Goal: Information Seeking & Learning: Find specific fact

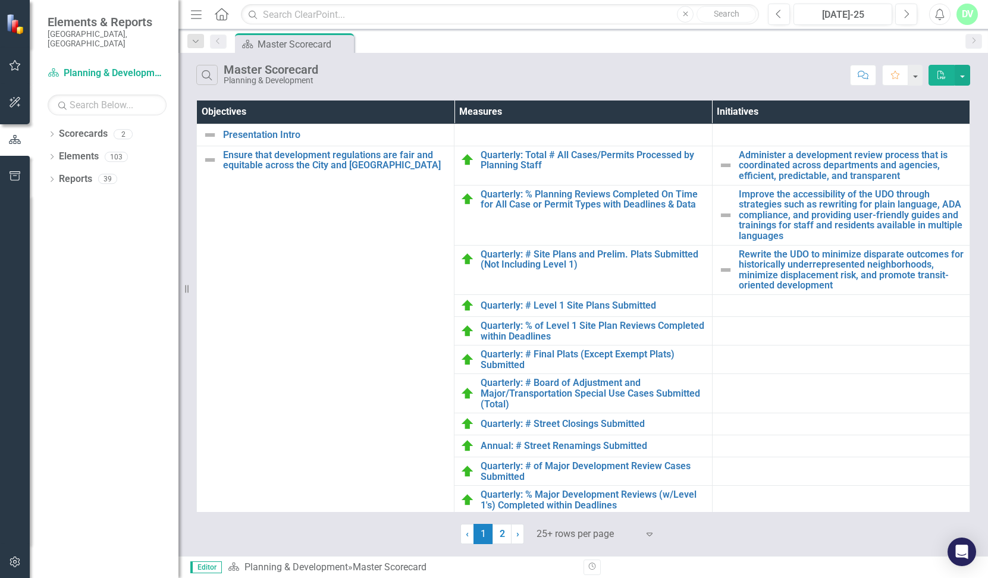
click at [967, 14] on div "DV" at bounding box center [966, 14] width 21 height 21
click at [661, 67] on div "Search Master Scorecard Planning & Development" at bounding box center [520, 75] width 648 height 20
click at [52, 154] on icon at bounding box center [52, 156] width 3 height 5
click at [100, 195] on link "Measure Measures" at bounding box center [94, 202] width 59 height 14
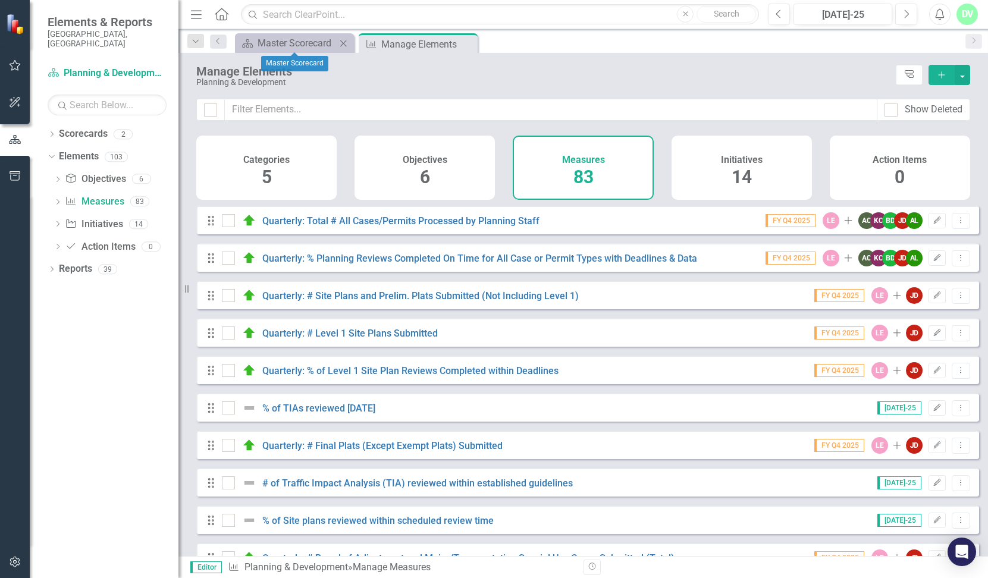
click at [345, 41] on icon "Close" at bounding box center [343, 44] width 12 height 10
click at [345, 41] on icon "Pin" at bounding box center [344, 44] width 10 height 12
click at [345, 41] on icon "Pin" at bounding box center [343, 45] width 12 height 10
click at [200, 14] on icon "Menu" at bounding box center [195, 14] width 15 height 12
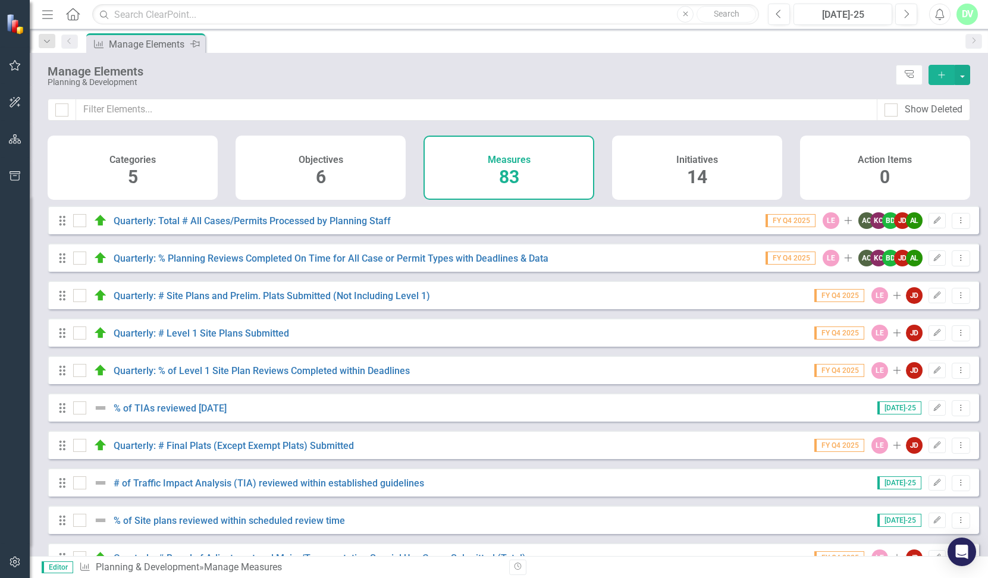
click at [47, 11] on icon "Menu" at bounding box center [47, 14] width 15 height 12
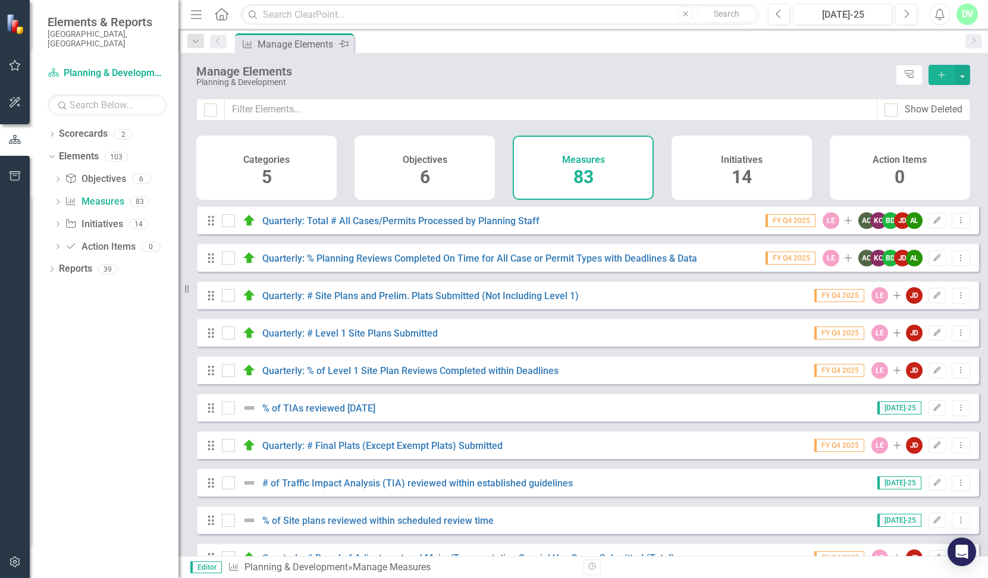
click at [225, 15] on icon "Home" at bounding box center [220, 14] width 15 height 12
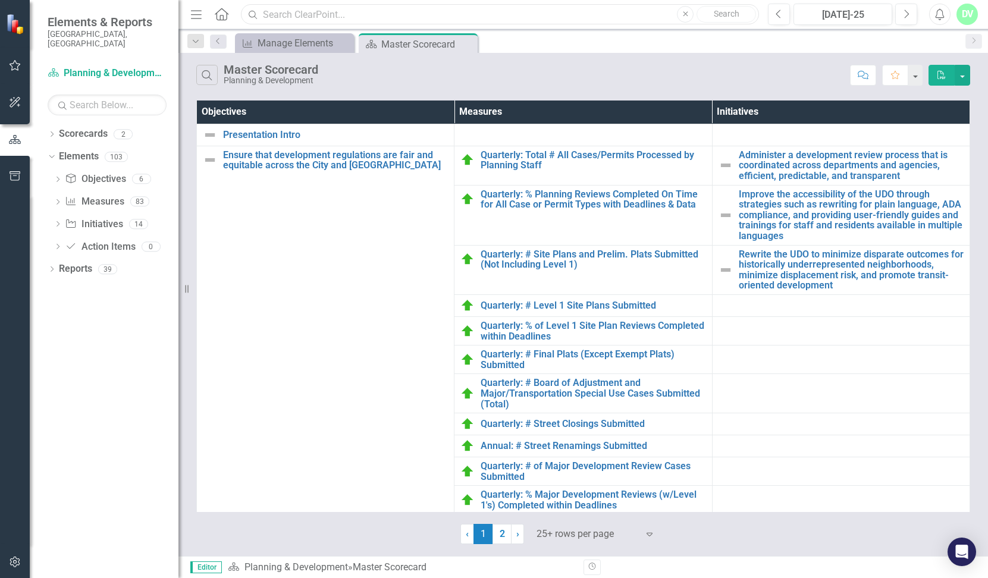
click at [479, 10] on input "text" at bounding box center [500, 14] width 518 height 21
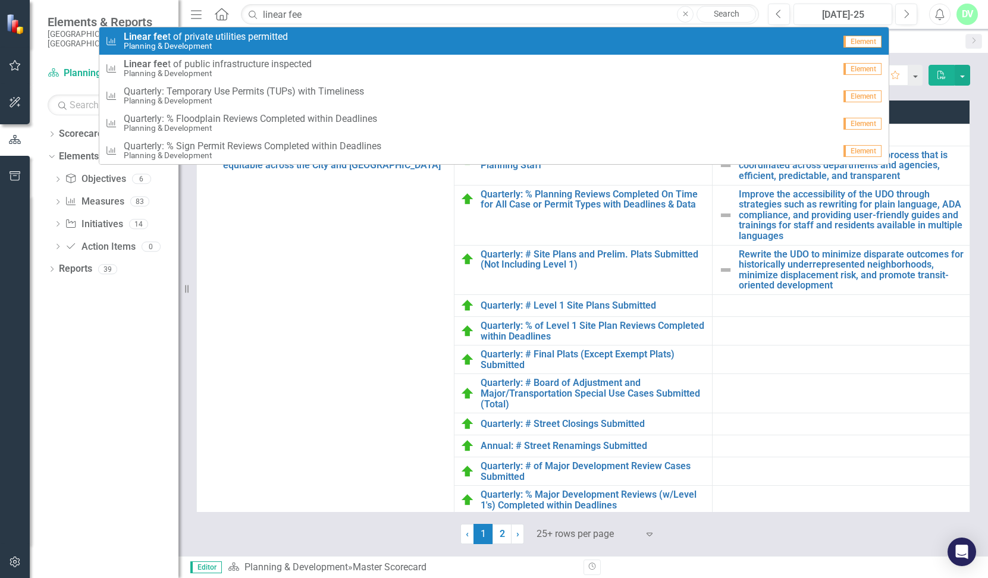
click at [282, 37] on span "Linear fee t of private utilities permitted" at bounding box center [206, 37] width 164 height 11
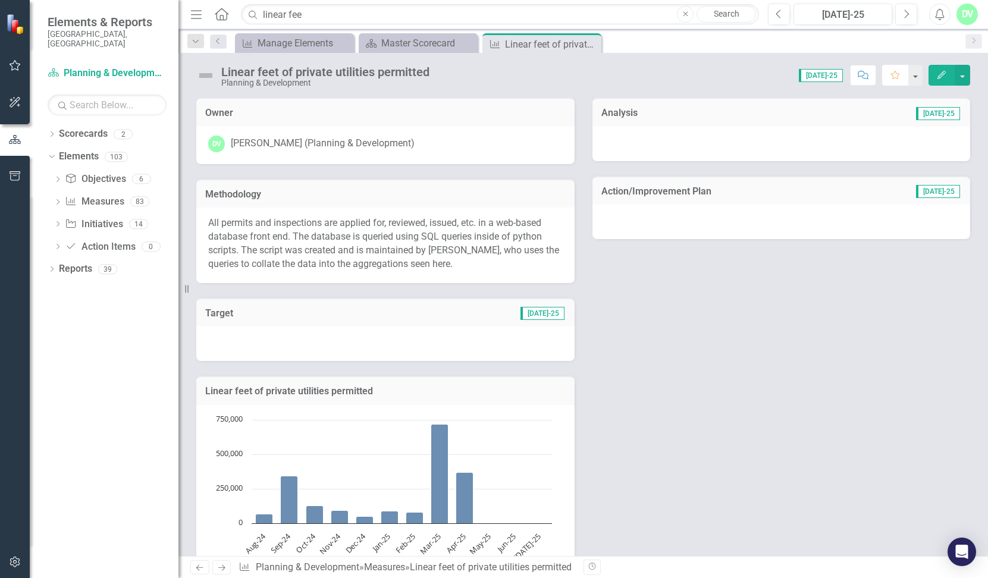
click at [893, 76] on icon "Favorite" at bounding box center [895, 75] width 11 height 8
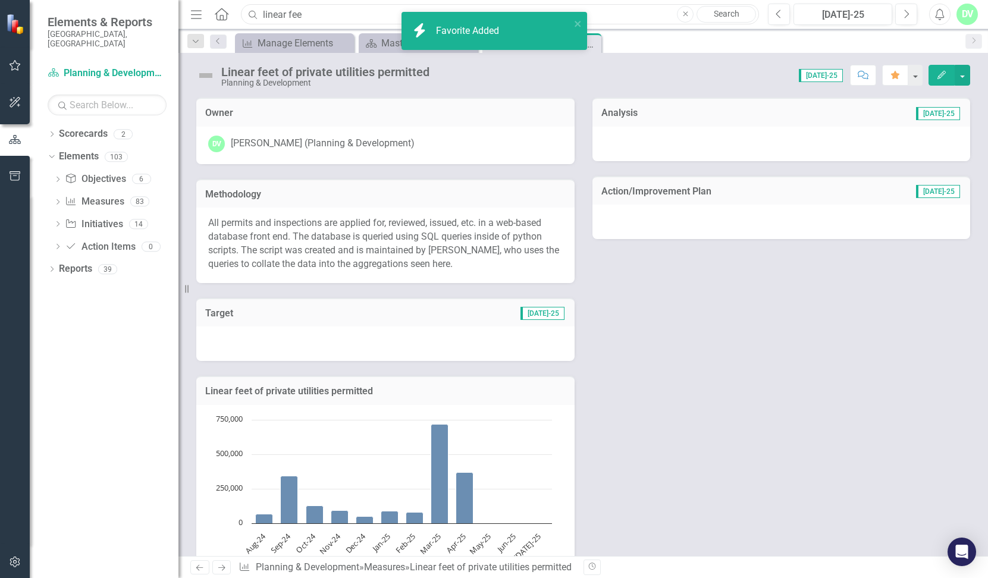
click at [326, 10] on input "linear fee" at bounding box center [500, 14] width 518 height 21
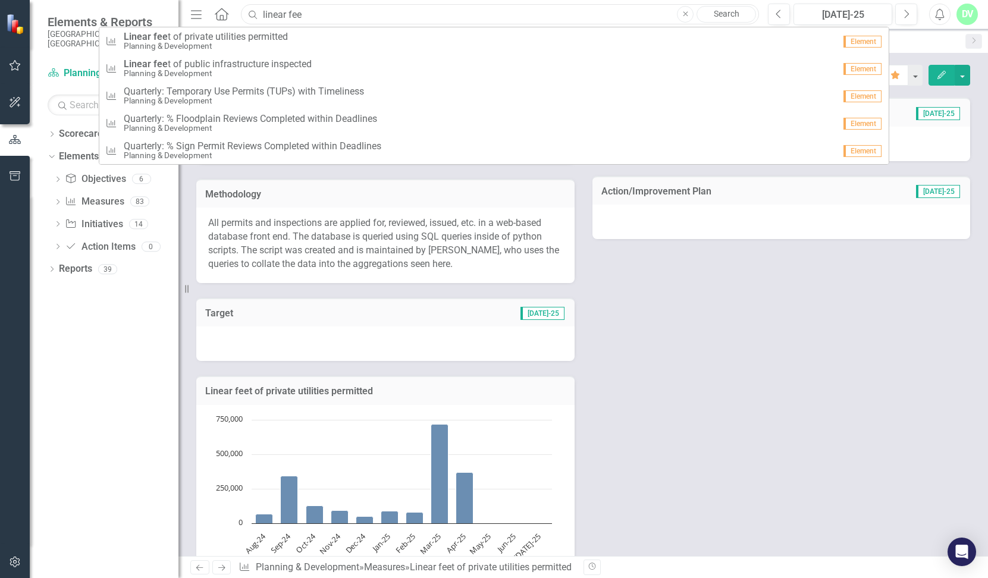
click at [326, 10] on input "linear fee" at bounding box center [500, 14] width 518 height 21
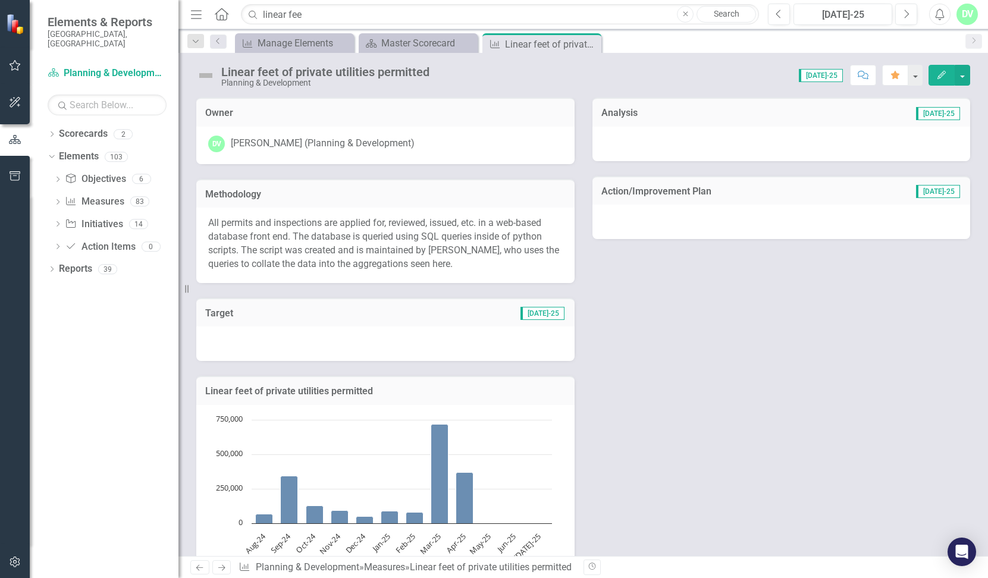
click at [693, 285] on div "Owner DV [PERSON_NAME] (Planning & Development) Methodology All permits and ins…" at bounding box center [582, 343] width 791 height 521
click at [255, 140] on div "[PERSON_NAME] (Planning & Development)" at bounding box center [323, 144] width 184 height 14
click at [219, 144] on div "DV" at bounding box center [216, 144] width 17 height 17
drag, startPoint x: 219, startPoint y: 112, endPoint x: 677, endPoint y: 49, distance: 461.5
click at [677, 49] on div "Menu Home Search linear fee Close Search Previous [DATE]-25 Next Alerts DV User…" at bounding box center [582, 289] width 809 height 578
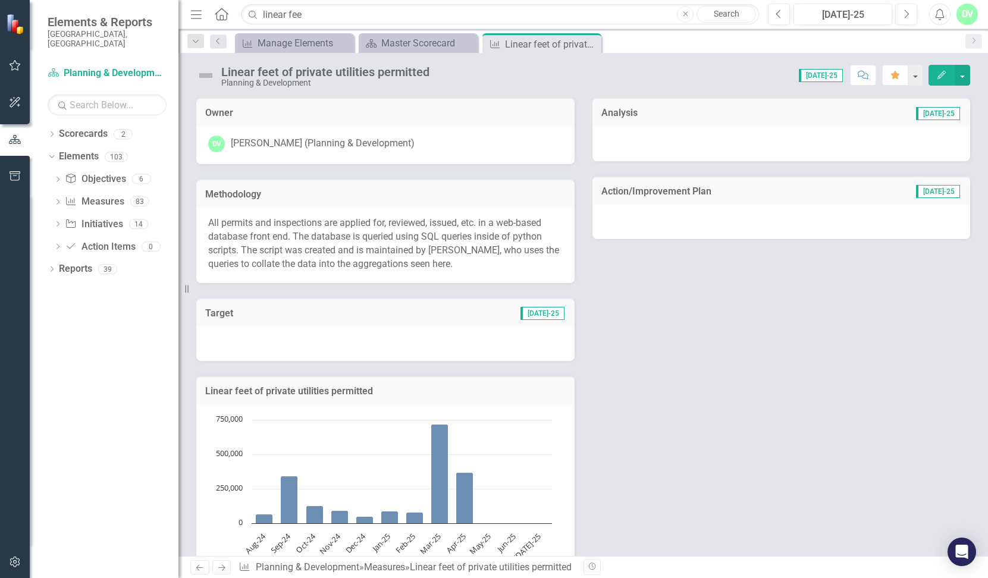
click at [968, 16] on div "DV" at bounding box center [966, 14] width 21 height 21
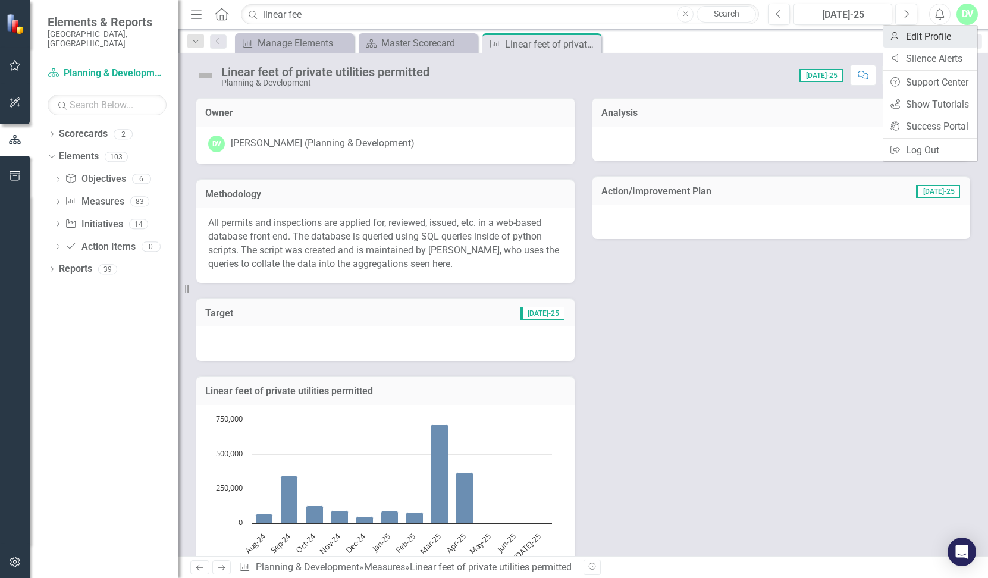
click at [931, 41] on link "User Edit Profile" at bounding box center [930, 37] width 94 height 22
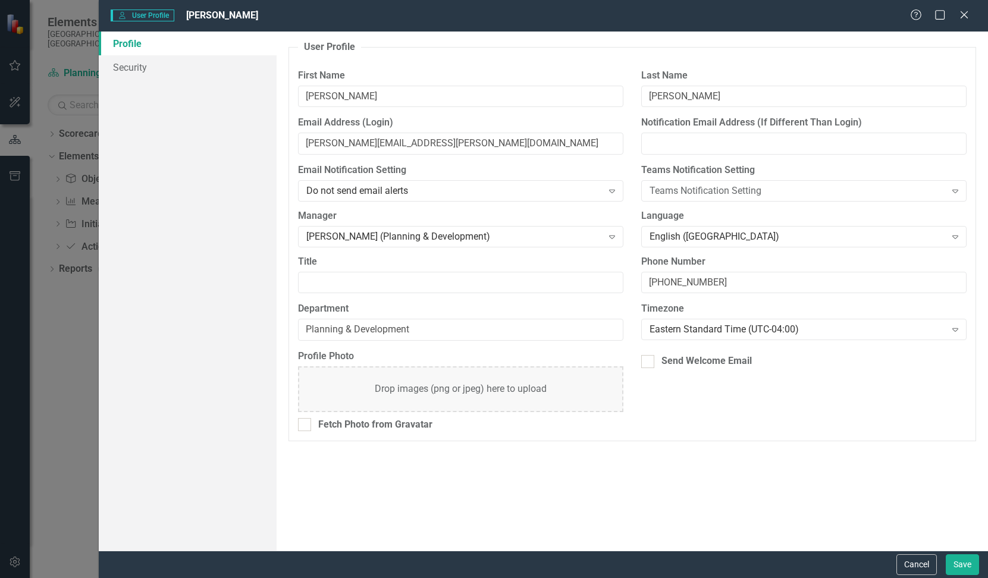
click at [78, 357] on div "User User Profile [PERSON_NAME] Help Maximize Close Profile Security User Profi…" at bounding box center [494, 289] width 988 height 578
click at [966, 14] on icon at bounding box center [963, 14] width 9 height 9
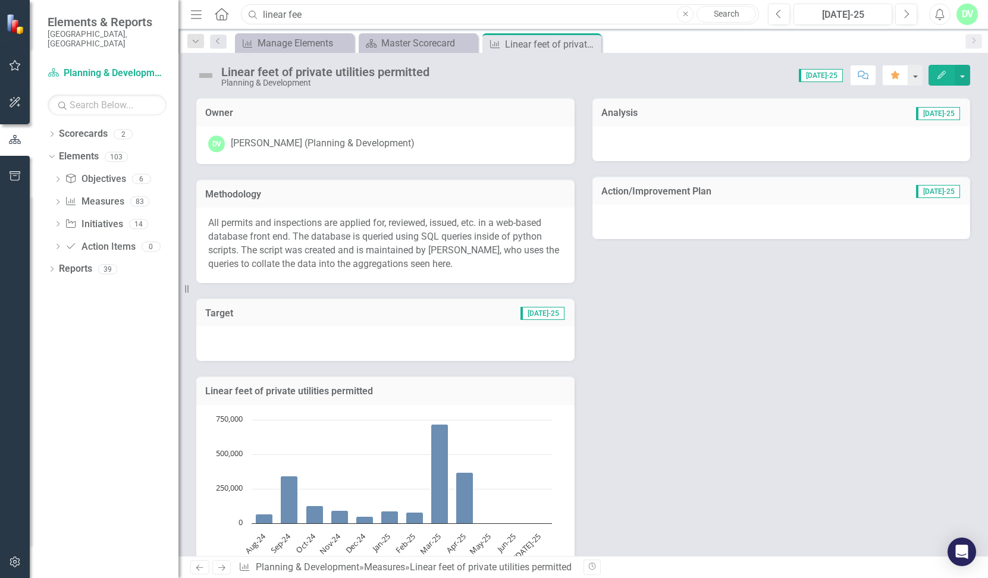
click at [437, 16] on input "linear fee" at bounding box center [500, 14] width 518 height 21
type input "d"
type input "u"
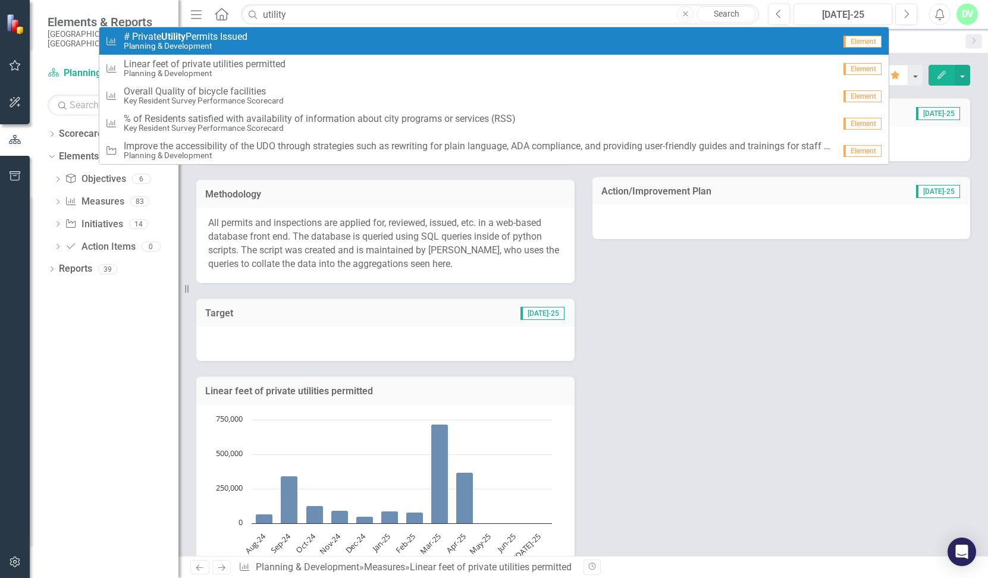
click at [361, 40] on div "Measure # Private Utility Permits Issued Planning & Development" at bounding box center [469, 42] width 729 height 20
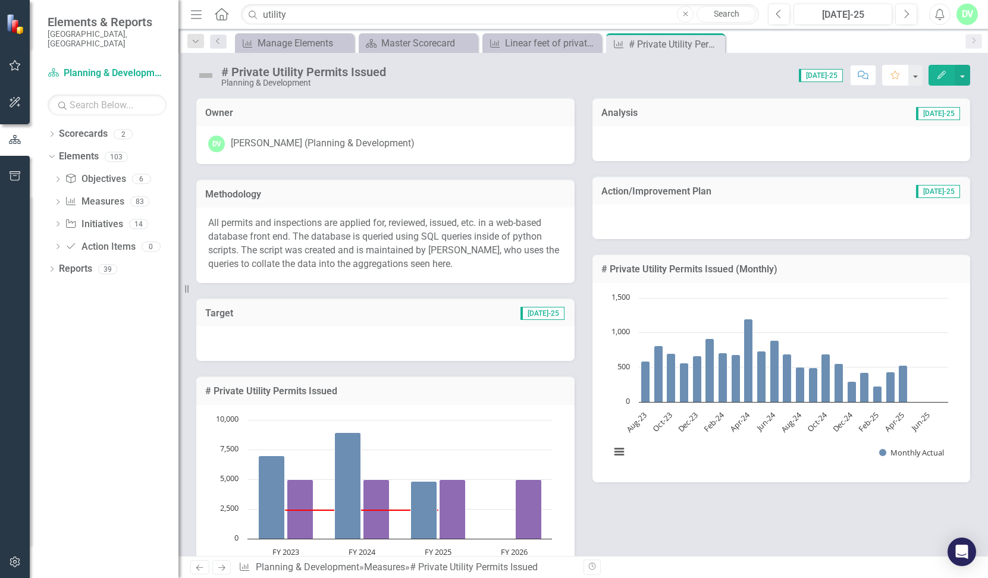
click at [896, 77] on icon "Favorite" at bounding box center [895, 75] width 11 height 8
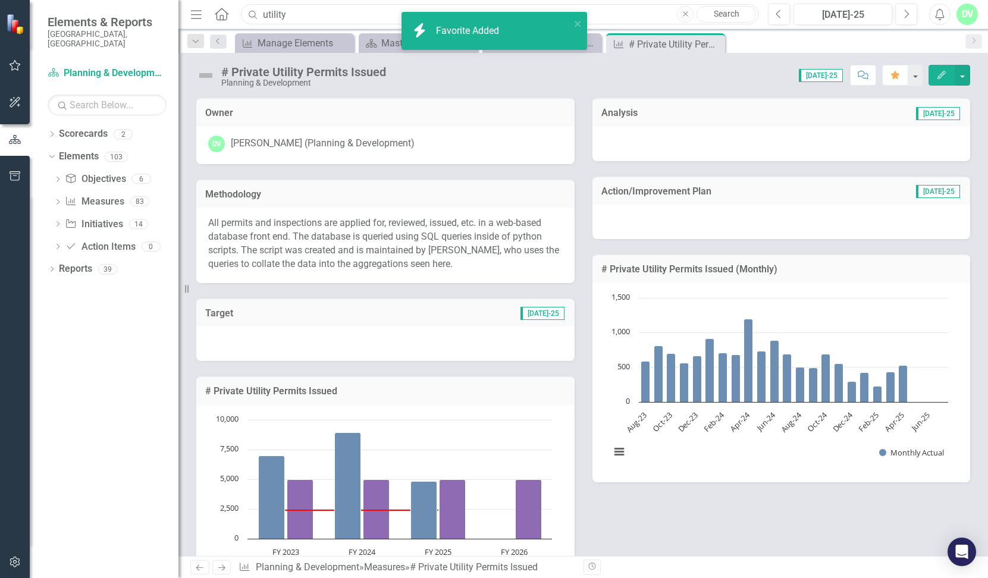
click at [318, 13] on input "utility" at bounding box center [500, 14] width 518 height 21
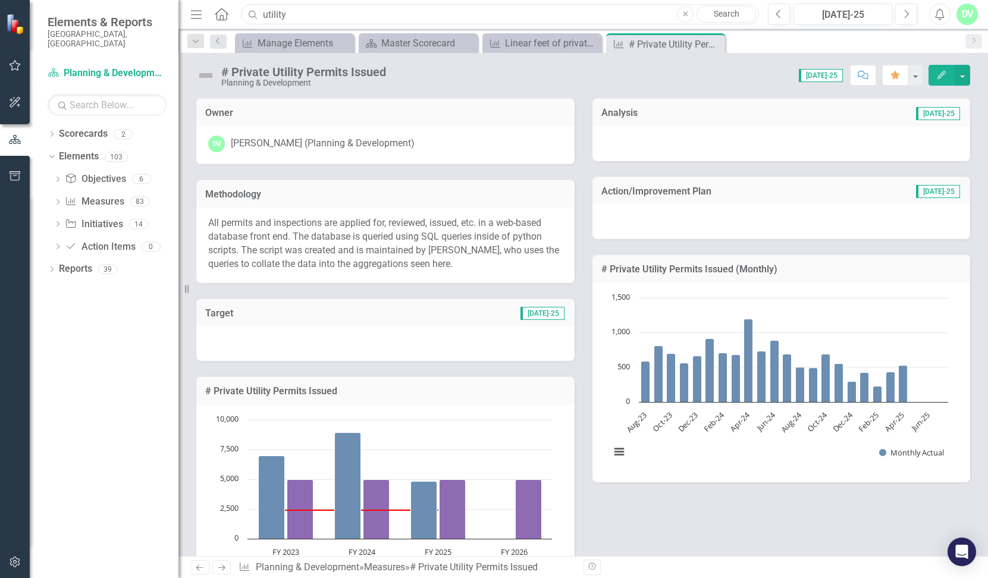
click at [308, 15] on input "utility" at bounding box center [500, 14] width 518 height 21
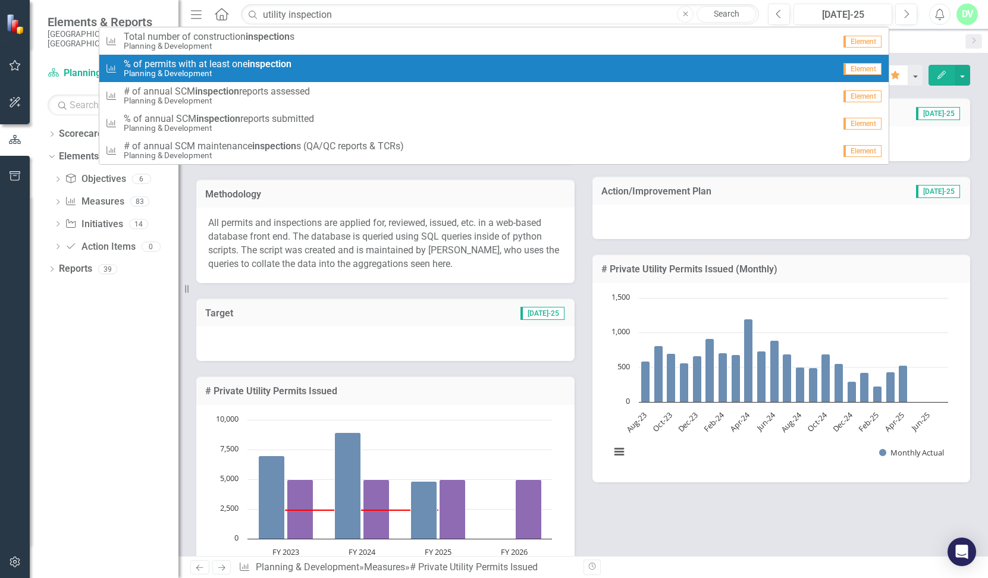
click at [285, 72] on small "Planning & Development" at bounding box center [208, 73] width 168 height 9
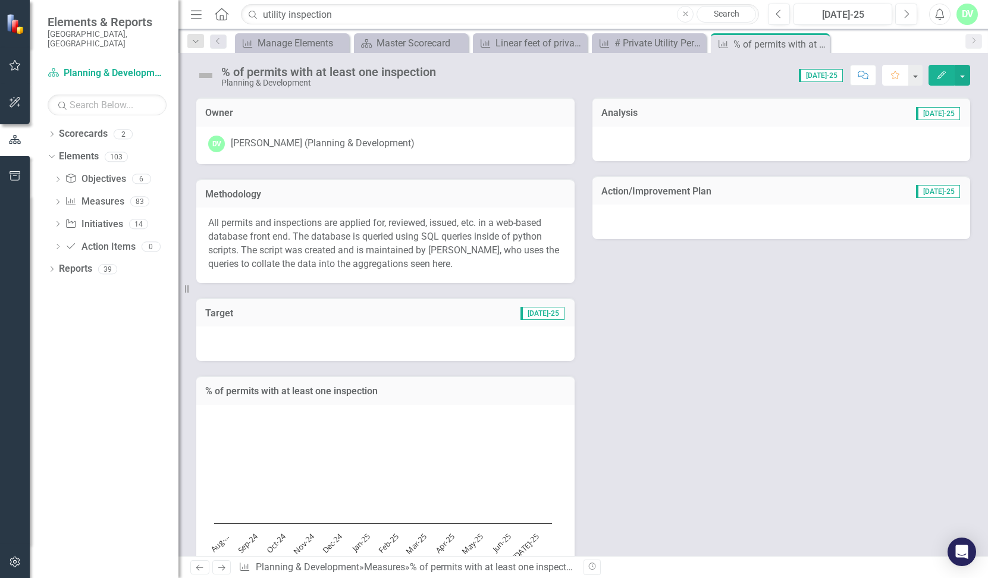
click at [891, 74] on icon "button" at bounding box center [895, 75] width 8 height 8
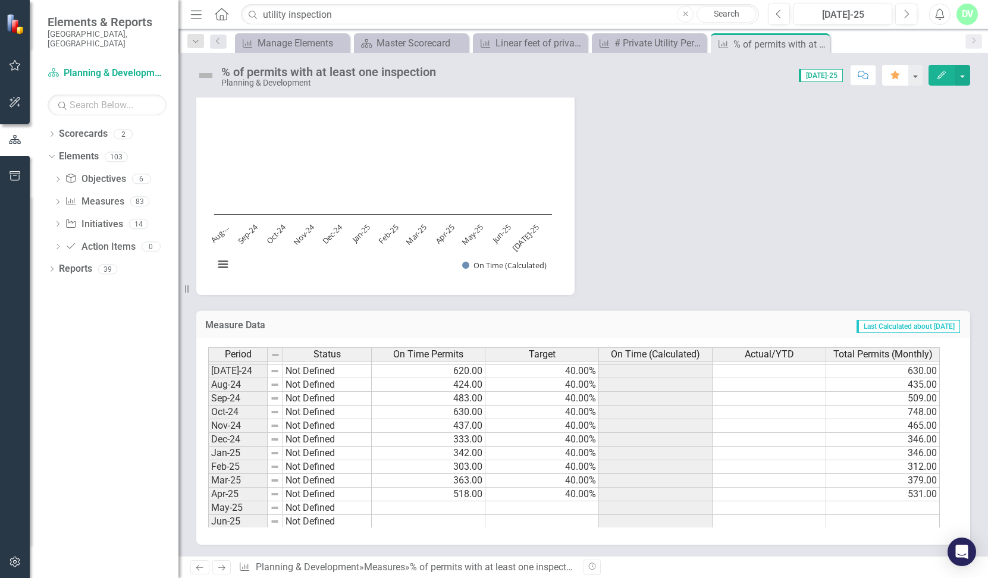
scroll to position [505, 0]
click at [341, 16] on input "utility inspection" at bounding box center [500, 14] width 518 height 21
type input "u"
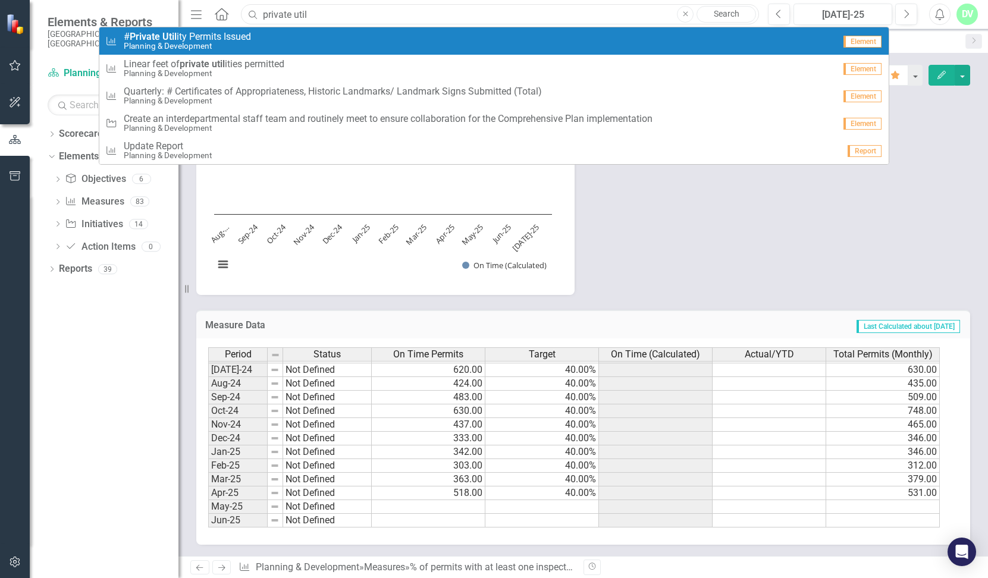
click at [367, 12] on input "private util" at bounding box center [500, 14] width 518 height 21
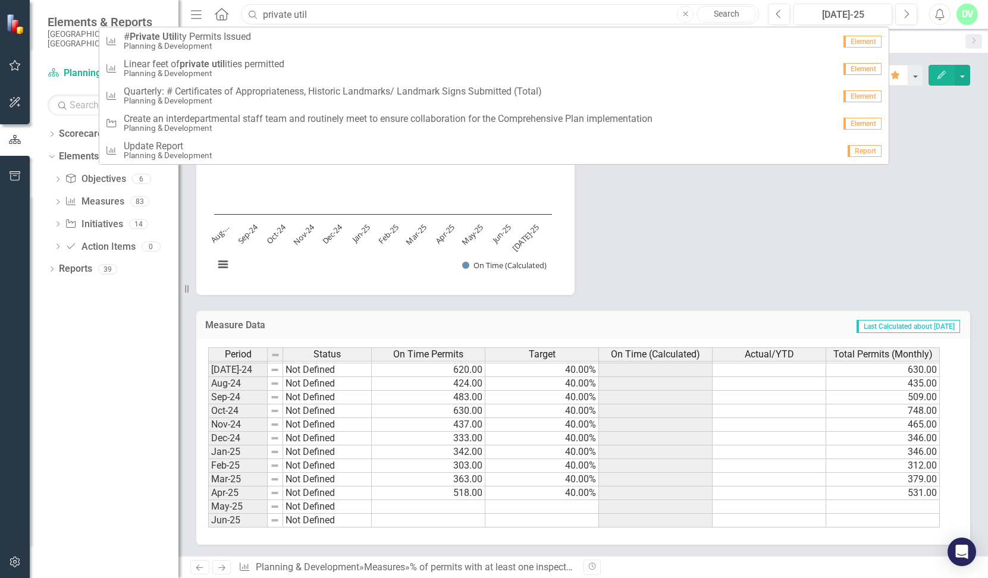
click at [367, 12] on input "private util" at bounding box center [500, 14] width 518 height 21
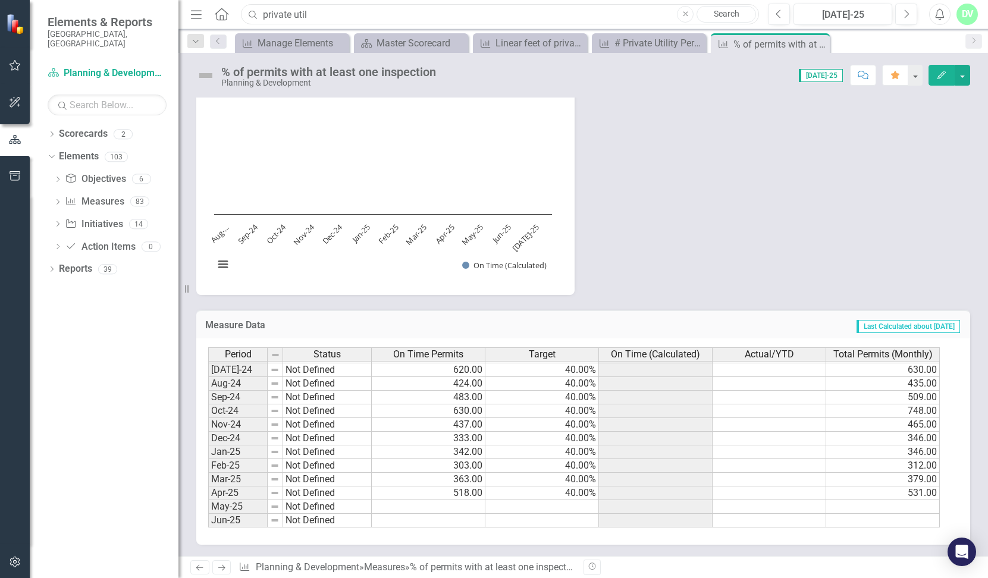
click at [367, 12] on input "private util" at bounding box center [500, 14] width 518 height 21
click at [722, 256] on div "Owner DV [PERSON_NAME] (Planning & Development) Methodology All permits and ins…" at bounding box center [582, 33] width 791 height 521
click at [488, 12] on input "private util" at bounding box center [500, 14] width 518 height 21
type input "p"
click at [690, 230] on div "Owner DV [PERSON_NAME] (Planning & Development) Methodology All permits and ins…" at bounding box center [582, 33] width 791 height 521
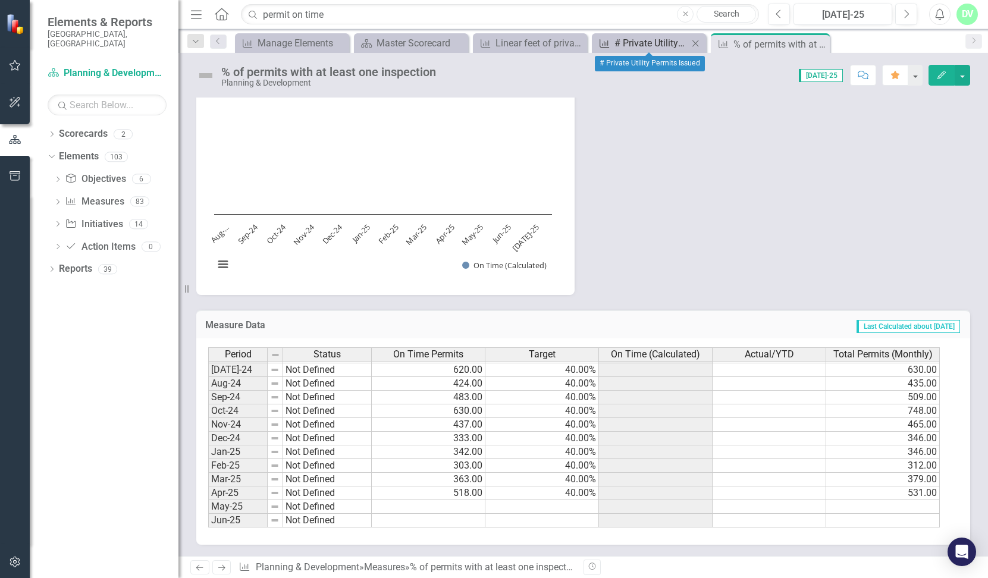
click at [636, 45] on div "# Private Utility Permits Issued" at bounding box center [651, 43] width 74 height 15
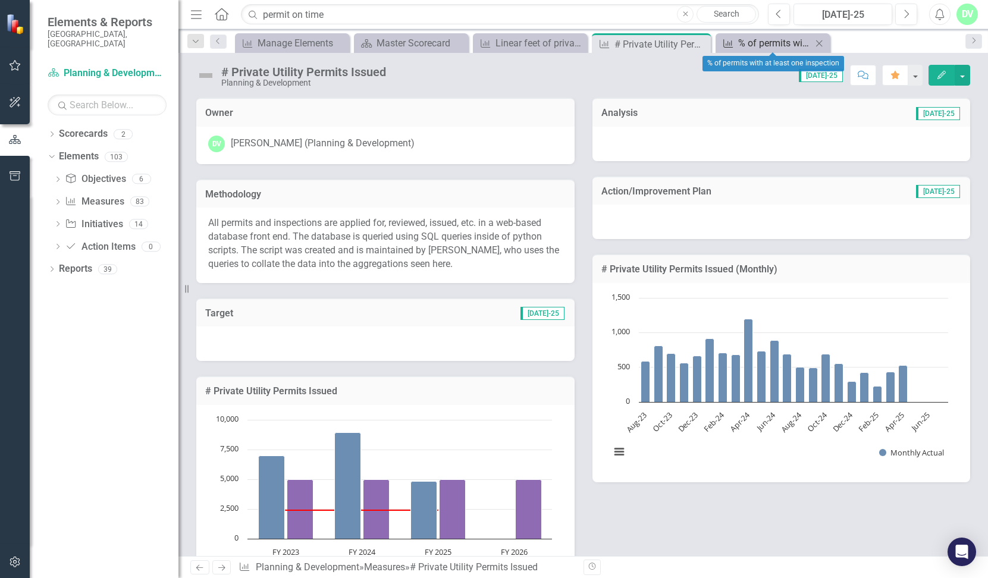
click at [749, 45] on div "% of permits with at least one inspection" at bounding box center [775, 43] width 74 height 15
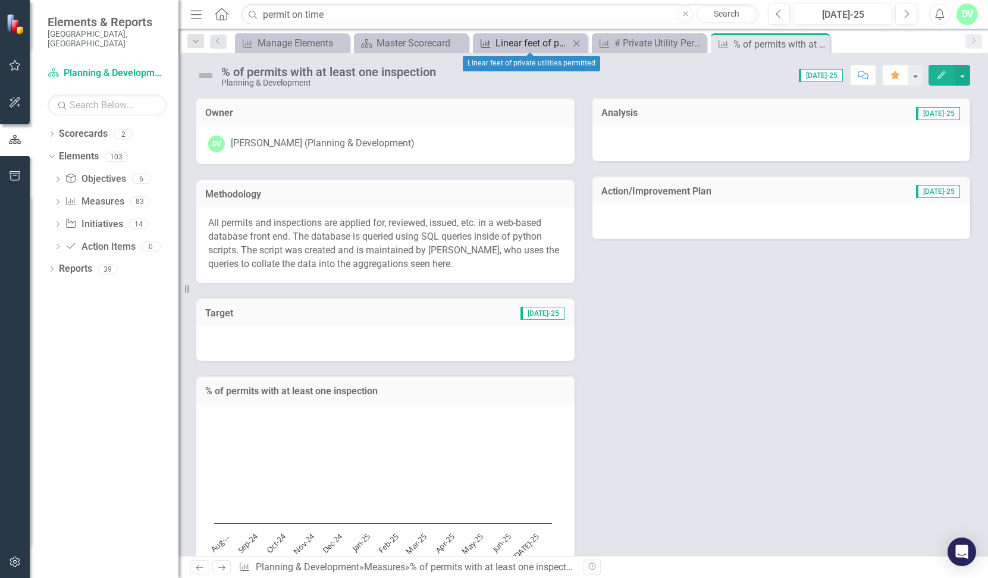
click at [543, 38] on div "Linear feet of private utilities permitted" at bounding box center [532, 43] width 74 height 15
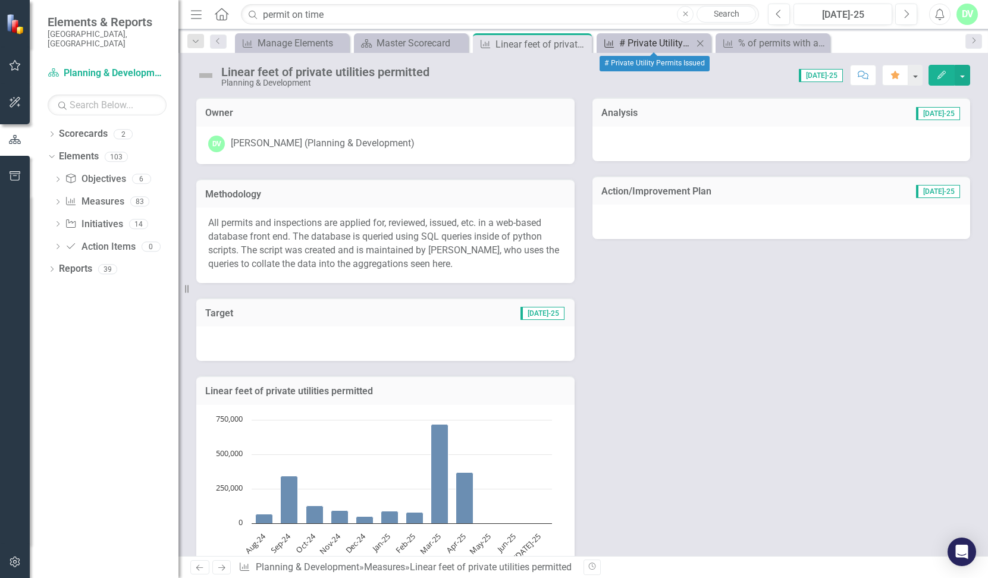
click at [643, 48] on div "# Private Utility Permits Issued" at bounding box center [656, 43] width 74 height 15
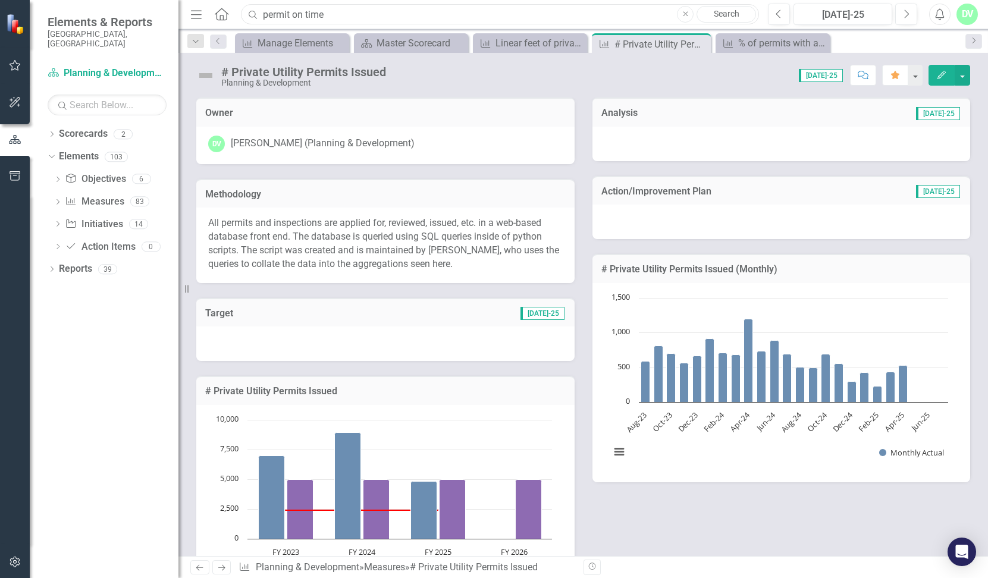
click at [480, 11] on input "permit on time" at bounding box center [500, 14] width 518 height 21
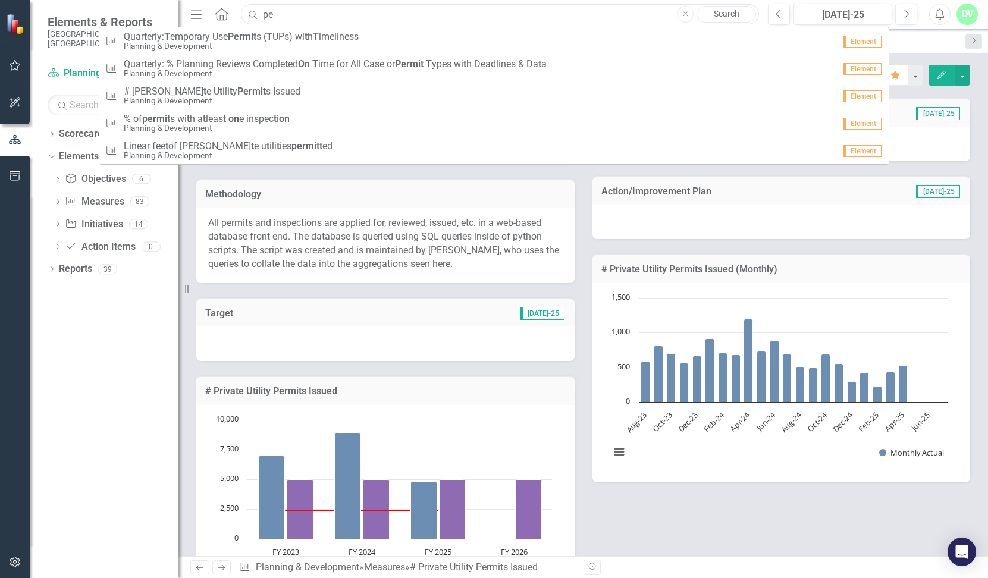
type input "p"
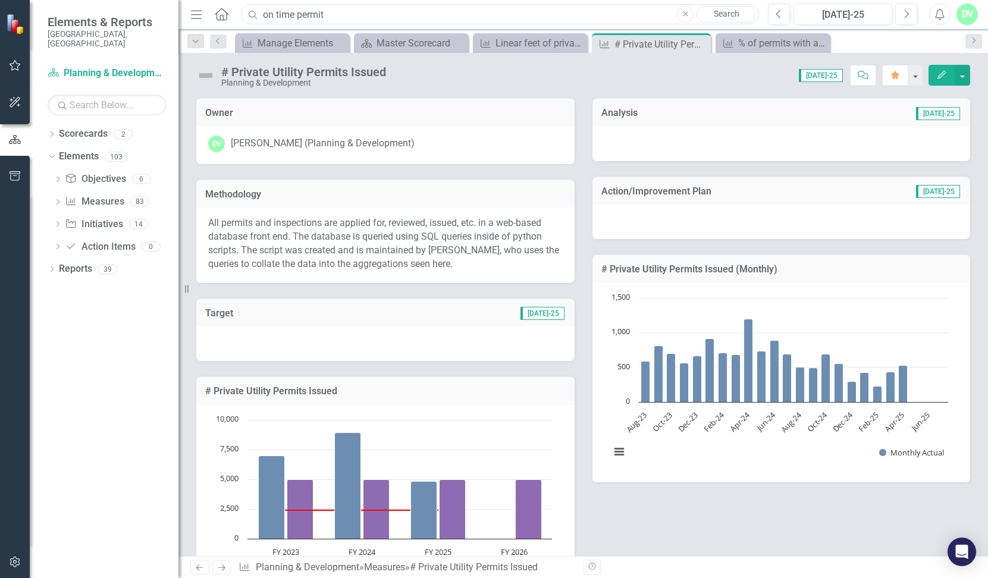
click at [457, 16] on input "on time permit" at bounding box center [500, 14] width 518 height 21
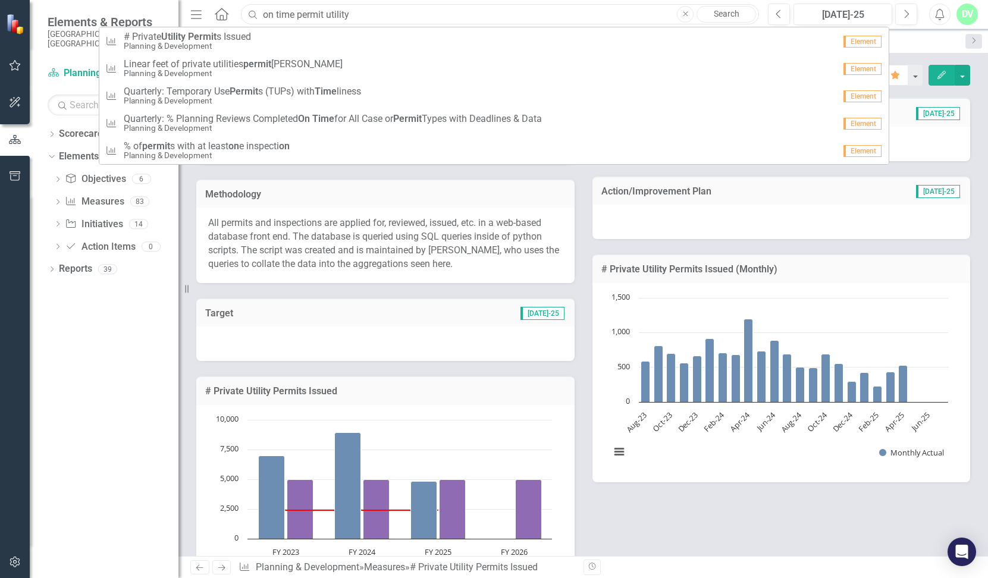
type input "on time permit utility"
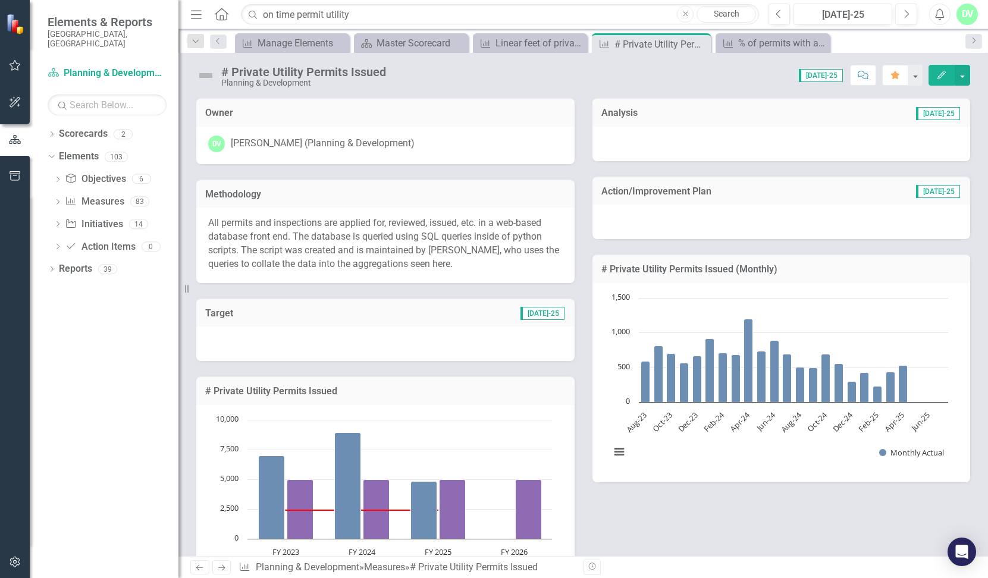
click at [726, 12] on link "Search" at bounding box center [725, 14] width 59 height 17
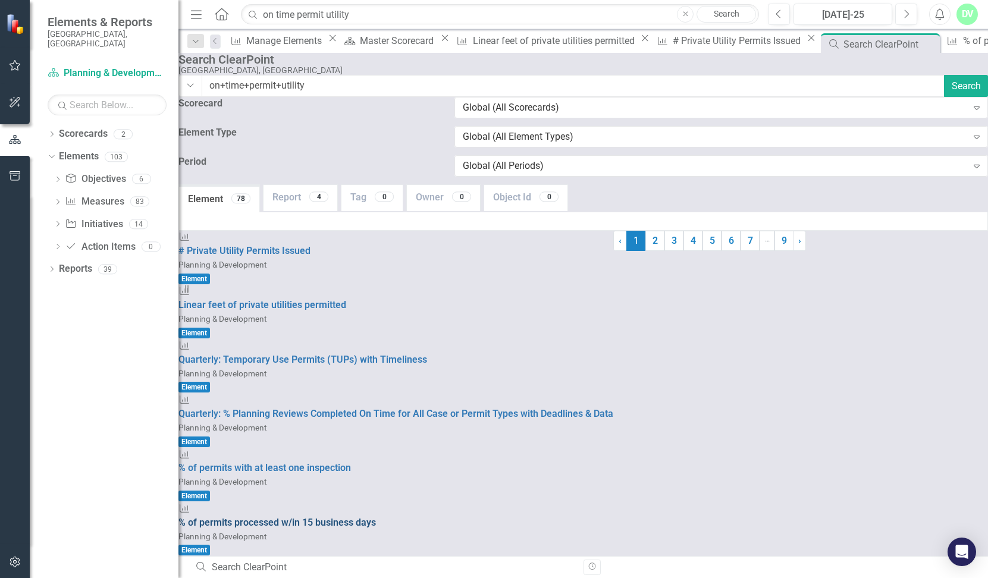
click at [376, 517] on span "% of permits processed w/in 15 business days" at bounding box center [276, 522] width 197 height 11
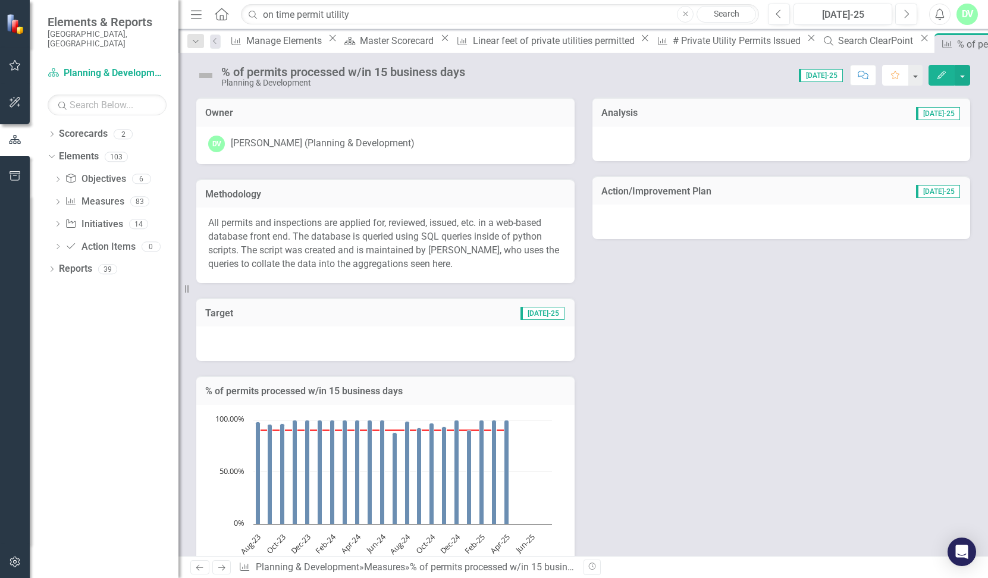
click at [898, 75] on icon "button" at bounding box center [895, 75] width 8 height 8
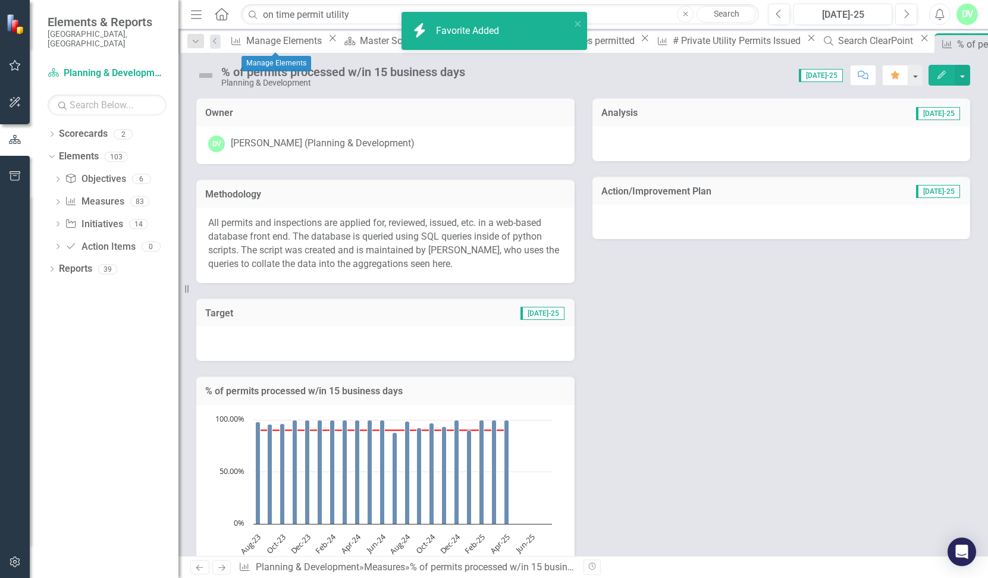
click at [329, 40] on icon at bounding box center [332, 38] width 7 height 7
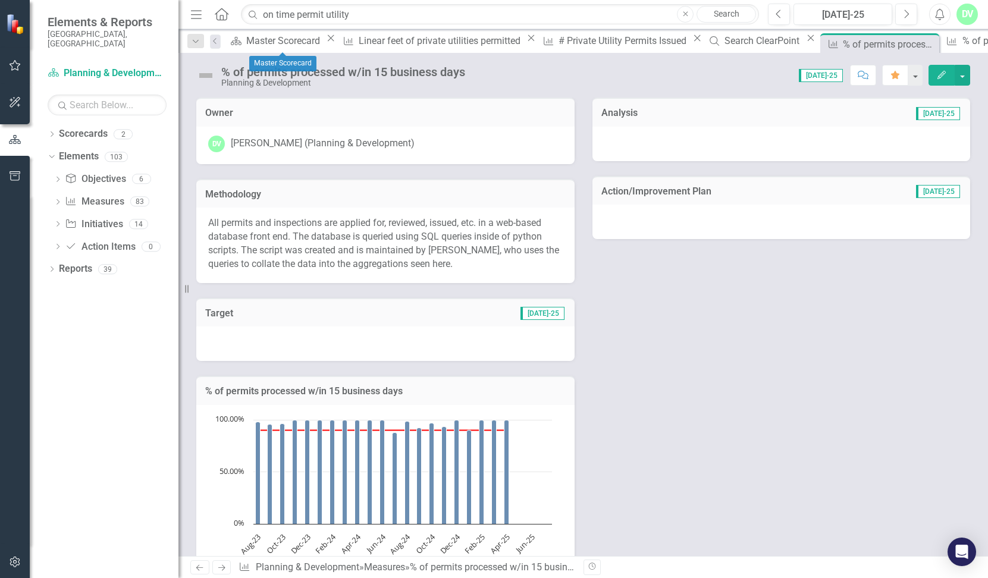
click at [325, 42] on icon "Close" at bounding box center [331, 38] width 12 height 10
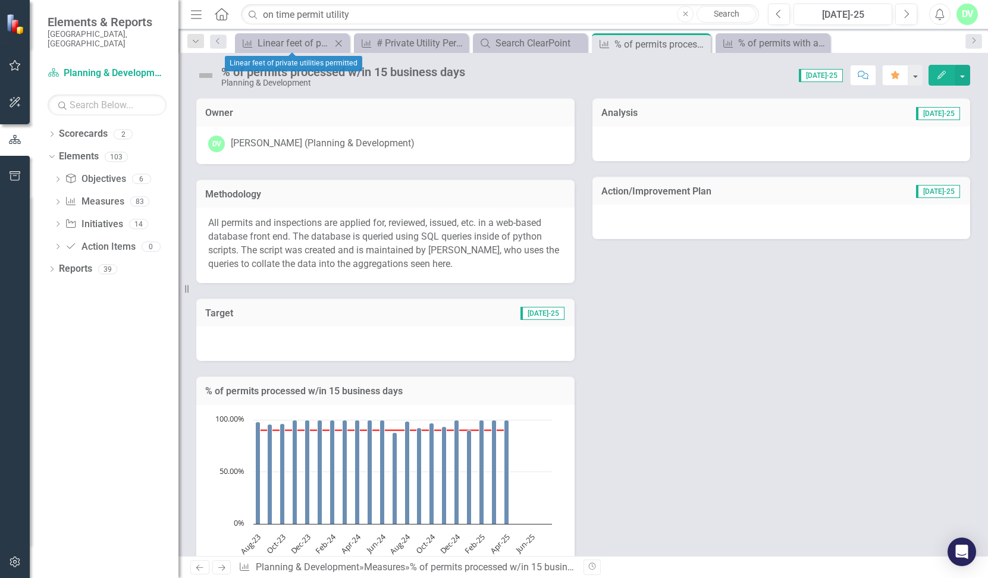
click at [345, 43] on div "Close" at bounding box center [338, 43] width 15 height 15
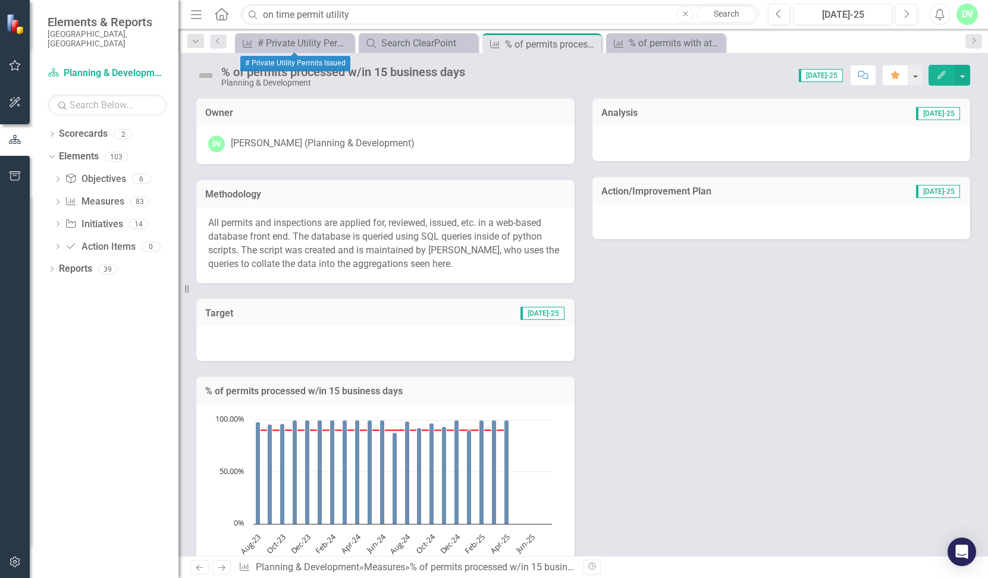
click at [0, 0] on icon "Close" at bounding box center [0, 0] width 0 height 0
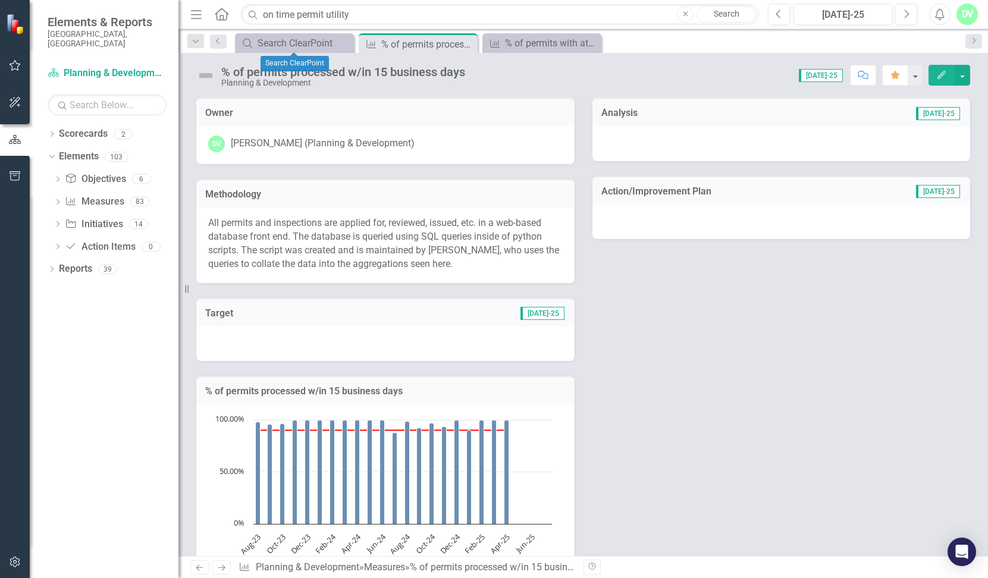
click at [0, 0] on icon "Close" at bounding box center [0, 0] width 0 height 0
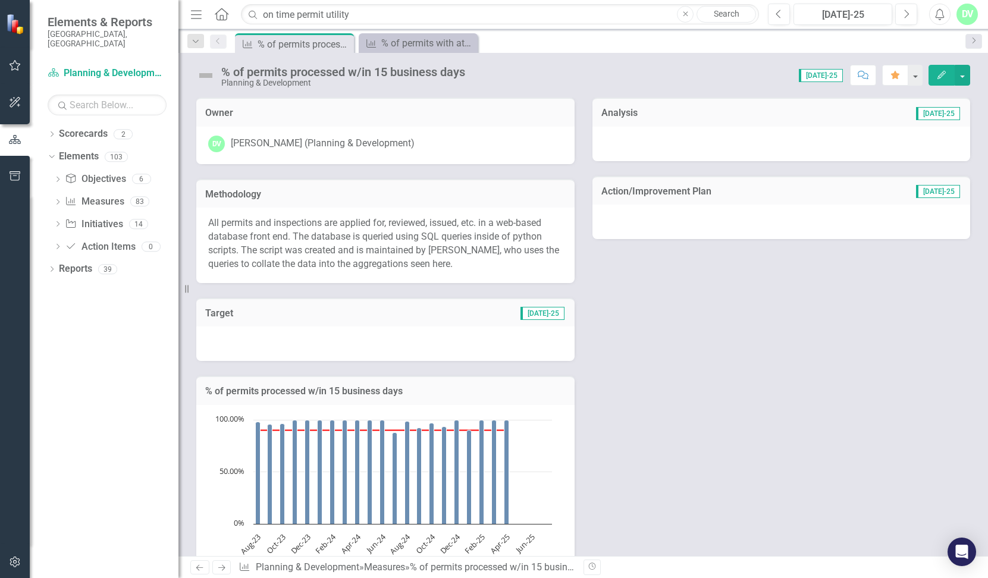
click at [0, 0] on icon "Close" at bounding box center [0, 0] width 0 height 0
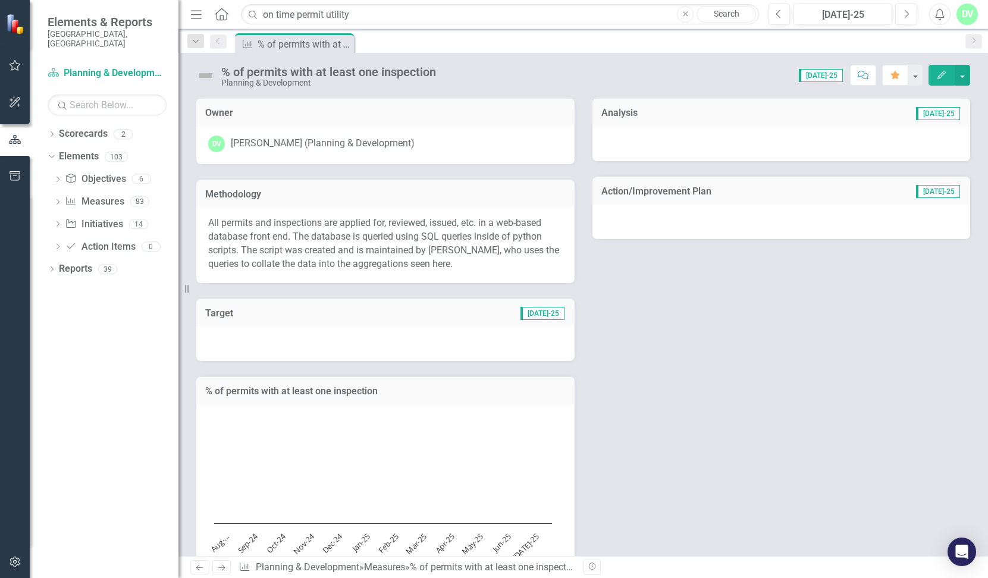
click at [219, 17] on icon "Home" at bounding box center [220, 14] width 15 height 12
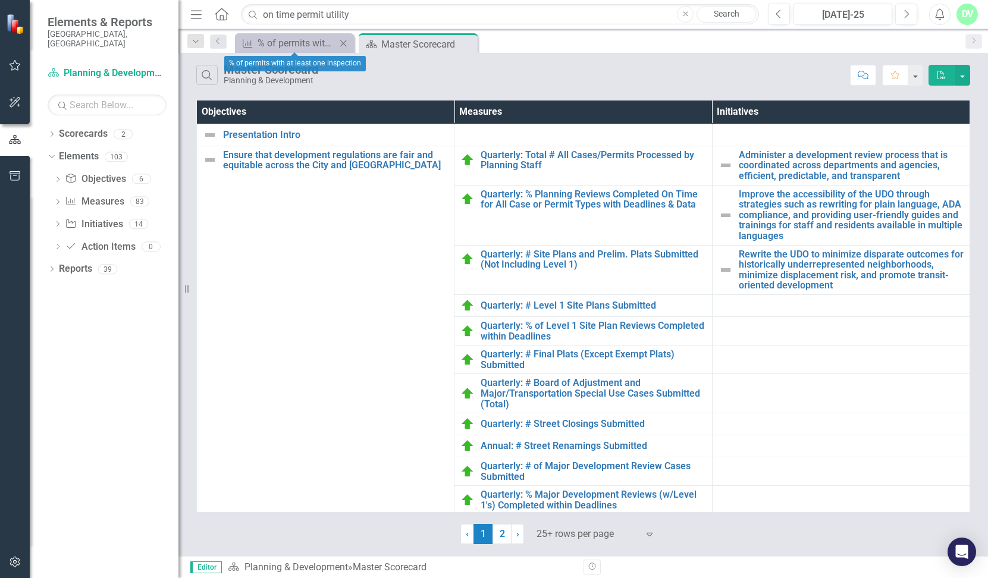
click at [344, 40] on icon "Close" at bounding box center [343, 44] width 12 height 10
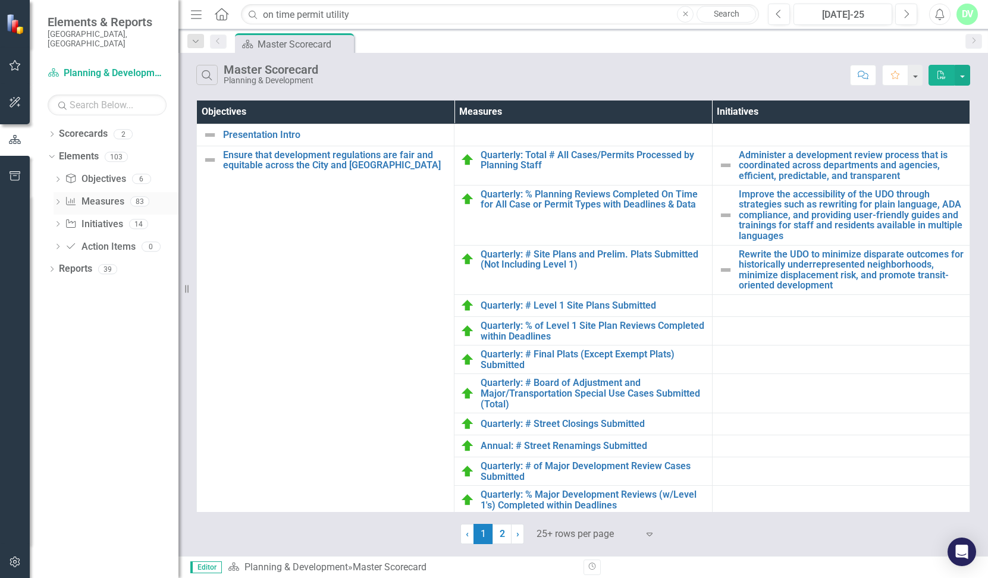
click at [58, 200] on icon "Dropdown" at bounding box center [58, 203] width 8 height 7
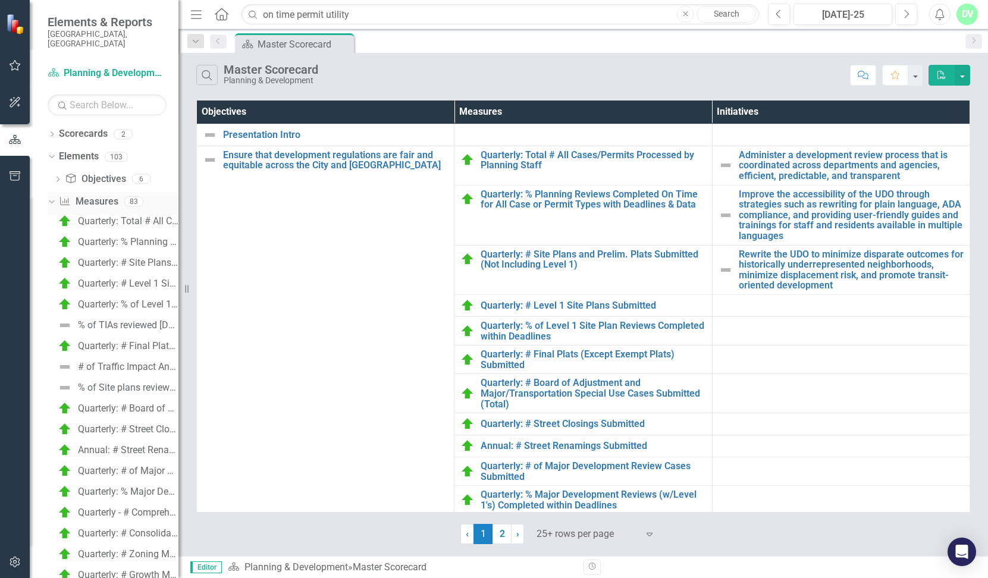
click at [54, 197] on icon "Dropdown" at bounding box center [50, 201] width 7 height 8
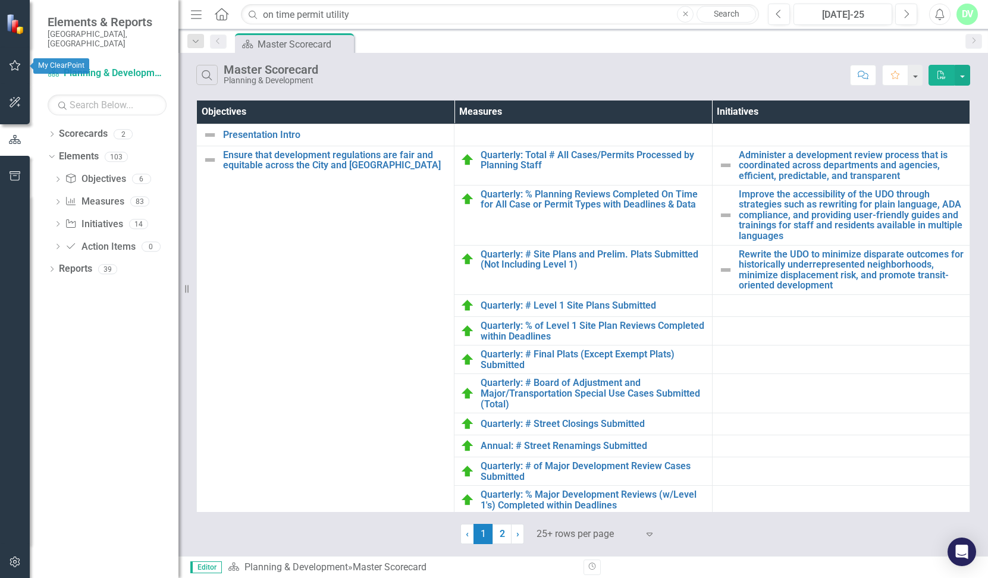
click at [12, 67] on icon "button" at bounding box center [15, 65] width 11 height 11
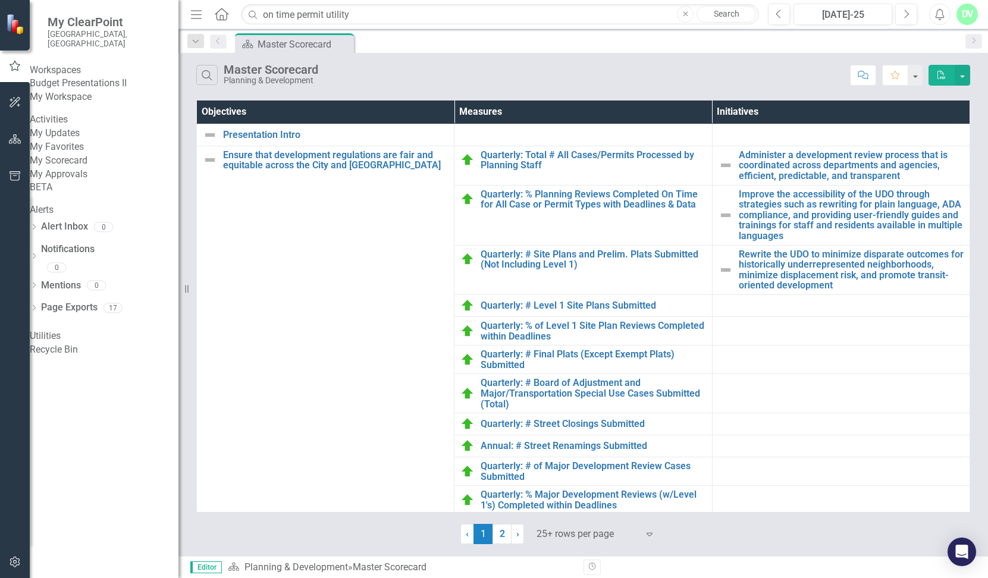
click at [70, 104] on link "My Workspace" at bounding box center [104, 97] width 149 height 14
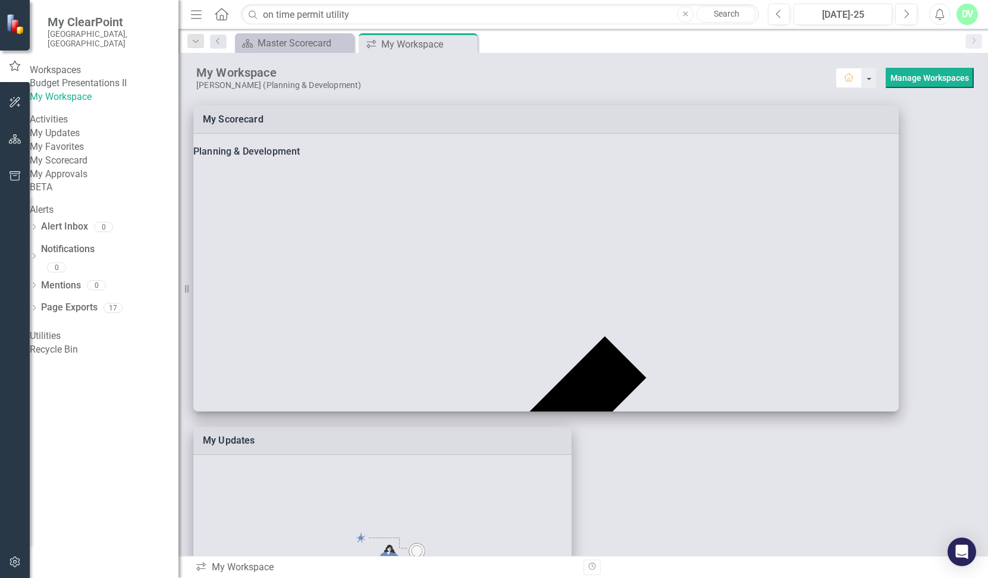
click at [77, 154] on div "My Favorites" at bounding box center [104, 147] width 149 height 14
click at [84, 154] on link "My Favorites" at bounding box center [104, 147] width 149 height 14
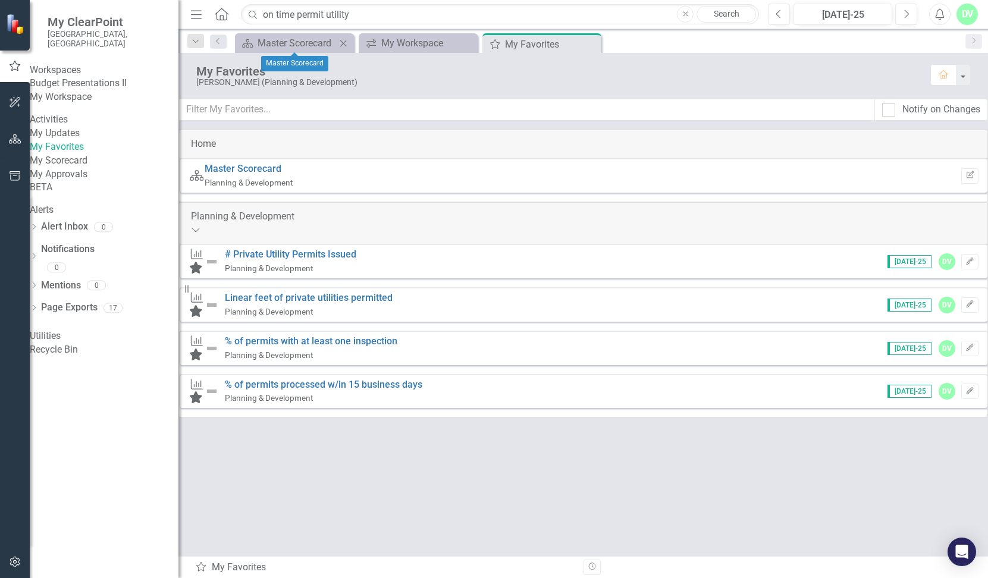
click at [345, 43] on icon "Close" at bounding box center [343, 44] width 12 height 10
click at [0, 0] on icon "Close" at bounding box center [0, 0] width 0 height 0
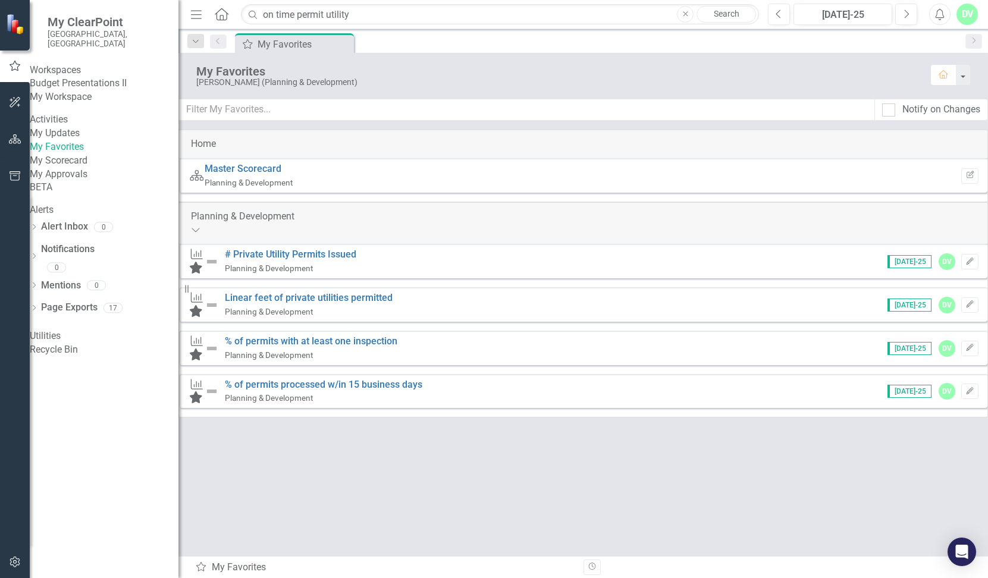
click at [488, 417] on div "Home Scorecard Master Scorecard Planning & Development Edit Report Planning & D…" at bounding box center [582, 274] width 809 height 288
click at [831, 417] on div "Home Scorecard Master Scorecard Planning & Development Edit Report Planning & D…" at bounding box center [582, 274] width 809 height 288
